Goal: Task Accomplishment & Management: Complete application form

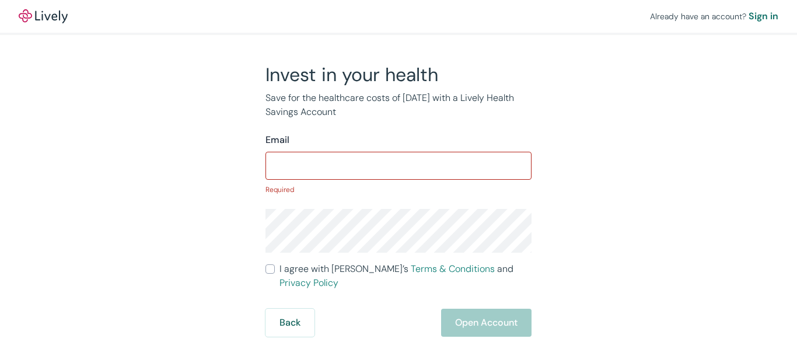
click at [398, 171] on input "Email" at bounding box center [398, 165] width 266 height 23
click at [398, 163] on input "Email" at bounding box center [398, 165] width 266 height 23
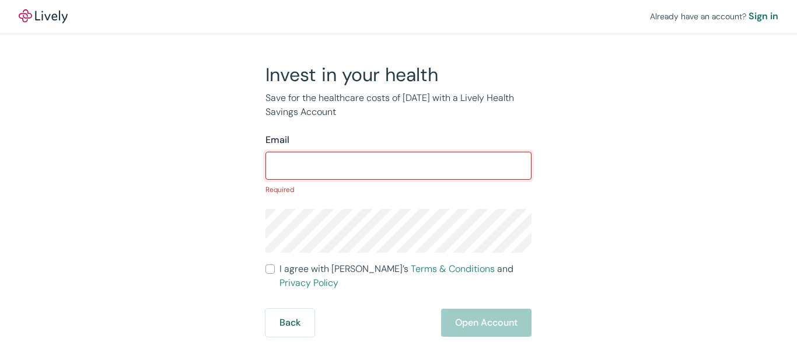
click at [398, 163] on input "Email" at bounding box center [398, 165] width 266 height 23
click at [398, 17] on div "Already have an account? Sign in" at bounding box center [398, 16] width 797 height 33
click at [398, 16] on div "Already have an account? Sign in" at bounding box center [398, 16] width 797 height 33
click at [43, 16] on img at bounding box center [43, 16] width 49 height 14
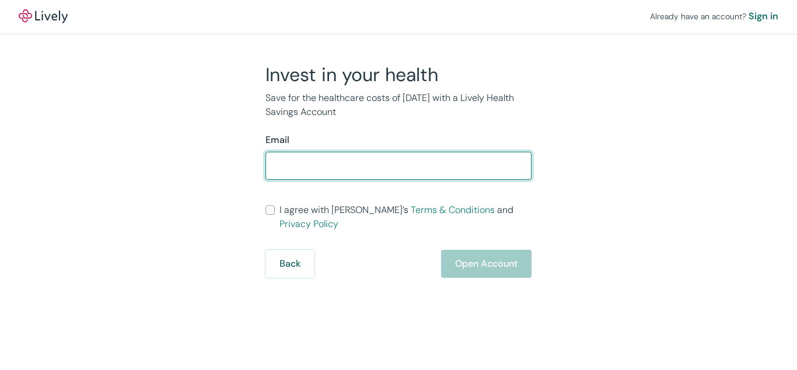
click at [398, 185] on form "Email ​ I agree with Lively’s Terms & Conditions and Privacy Policy Back Open A…" at bounding box center [398, 205] width 266 height 145
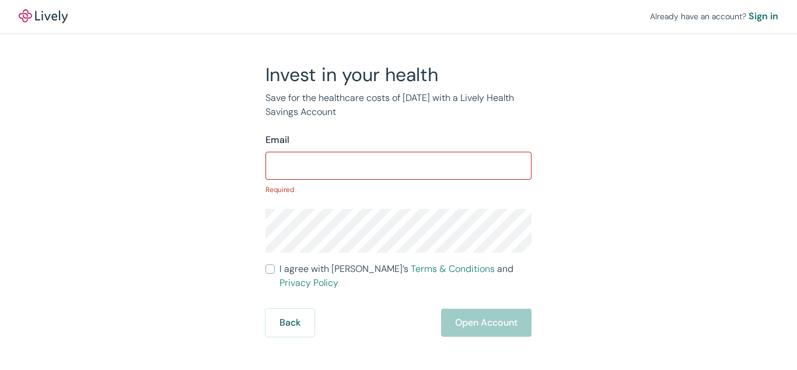
click at [398, 185] on p "Required" at bounding box center [398, 189] width 266 height 10
click at [398, 163] on input "Email" at bounding box center [398, 165] width 266 height 23
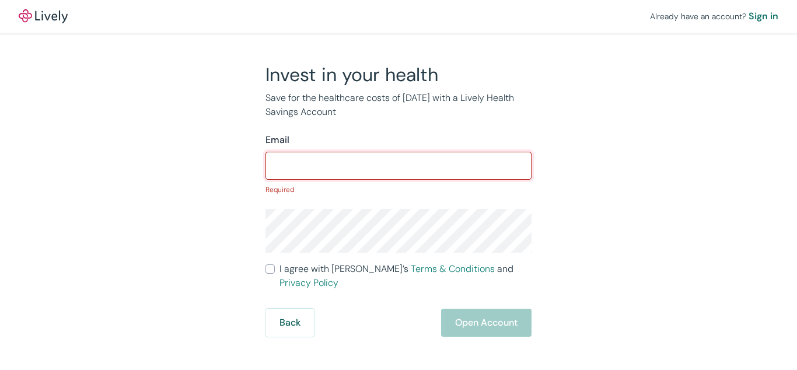
click at [398, 163] on input "Email" at bounding box center [398, 165] width 266 height 23
click at [398, 17] on div "Already have an account? Sign in" at bounding box center [398, 16] width 797 height 33
click at [398, 16] on div "Already have an account? Sign in" at bounding box center [398, 16] width 797 height 33
click at [43, 16] on img at bounding box center [43, 16] width 49 height 14
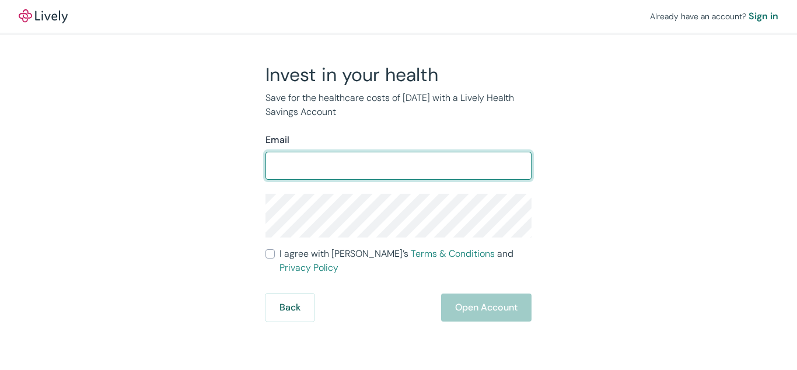
click at [398, 185] on form "Email ​ I agree with Lively’s Terms & Conditions and Privacy Policy Back Open A…" at bounding box center [398, 227] width 266 height 188
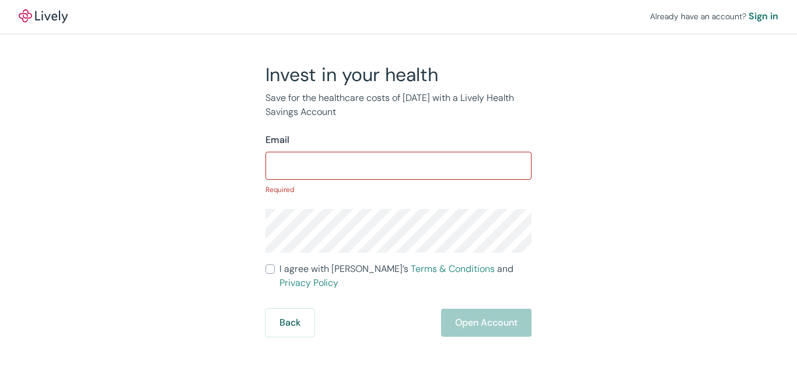
click at [398, 185] on p "Required" at bounding box center [398, 189] width 266 height 10
click at [398, 163] on input "Email" at bounding box center [398, 165] width 266 height 23
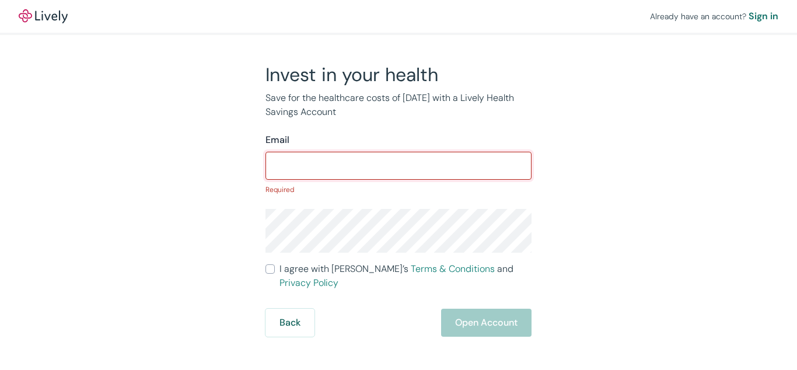
click at [398, 17] on div "Already have an account? Sign in" at bounding box center [398, 16] width 797 height 33
click at [398, 16] on div "Already have an account? Sign in" at bounding box center [398, 16] width 797 height 33
click at [43, 16] on img at bounding box center [43, 16] width 49 height 14
